Goal: Check status: Check status

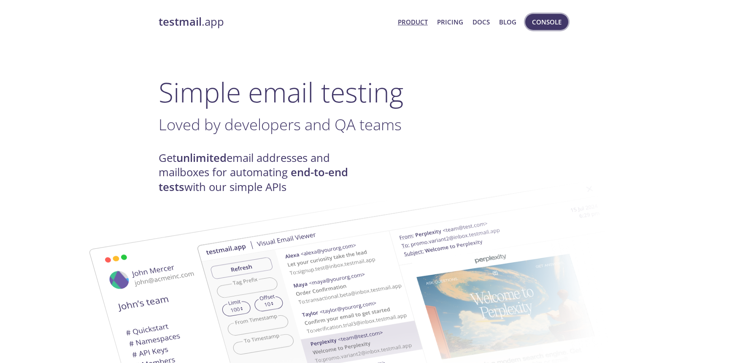
click at [549, 23] on span "Console" at bounding box center [547, 21] width 30 height 11
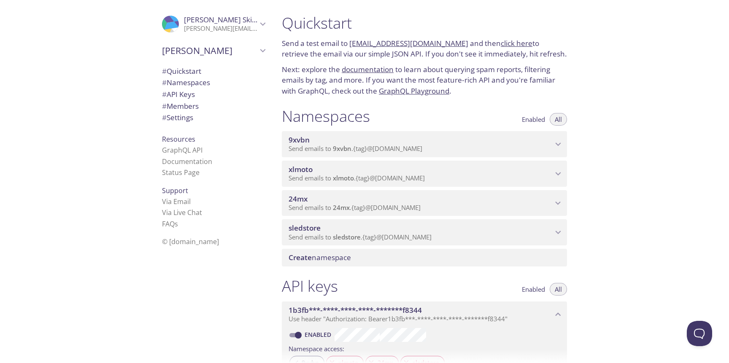
click at [469, 141] on span "9xvbn" at bounding box center [421, 140] width 264 height 9
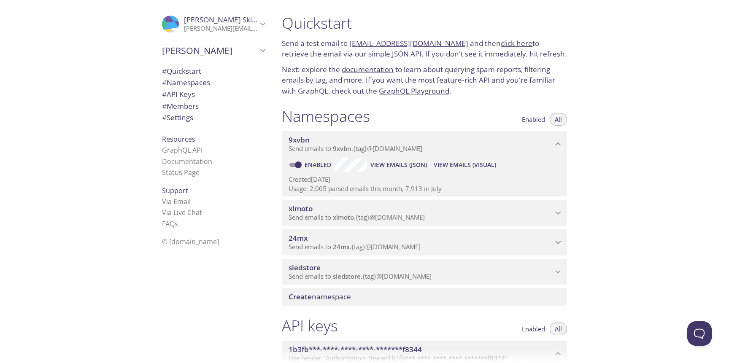
click at [440, 163] on span "View Emails (Visual)" at bounding box center [465, 165] width 62 height 10
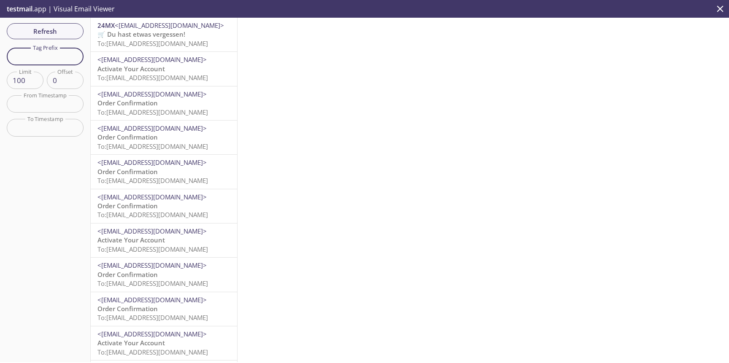
click at [58, 62] on input "text" at bounding box center [45, 56] width 77 height 17
paste input "be660ce9afcc"
type input "be660ce9afcc"
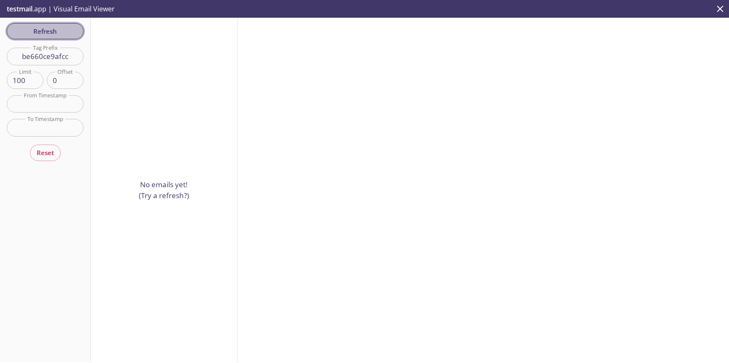
click at [59, 32] on span "Refresh" at bounding box center [45, 31] width 63 height 11
